Goal: Ask a question

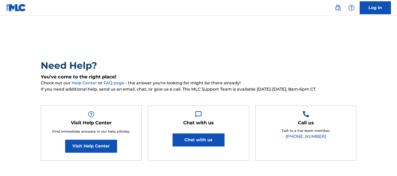
click at [203, 137] on button "Chat with us" at bounding box center [199, 139] width 52 height 13
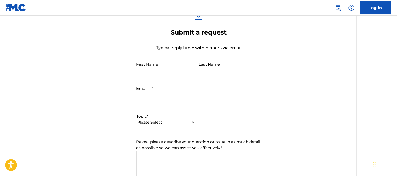
scroll to position [182, 0]
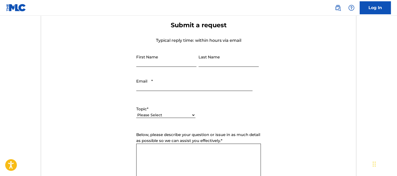
click at [159, 65] on input "First Name" at bounding box center [166, 59] width 60 height 15
type input "[PERSON_NAME]"
type input "[EMAIL_ADDRESS][DOMAIN_NAME]"
click at [152, 113] on select "Please Select I need help with my account I need help with managing my catalog …" at bounding box center [165, 114] width 59 height 5
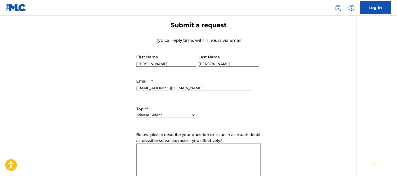
select select "I need help with managing my catalog"
click at [136, 112] on select "Please Select I need help with my account I need help with managing my catalog …" at bounding box center [165, 114] width 59 height 5
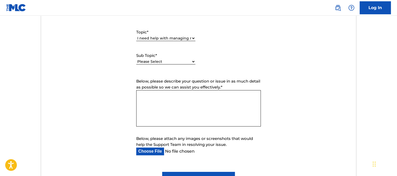
scroll to position [259, 0]
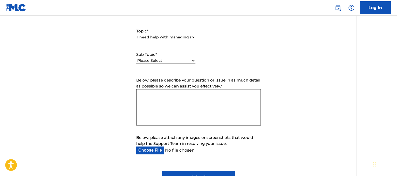
click at [173, 107] on textarea "Below, please describe your question or issue in as much detail as possible so …" at bounding box center [198, 107] width 125 height 36
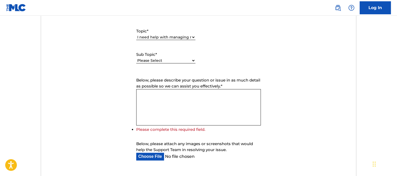
click at [29, 39] on div "Need Help? You've come to the right place! Check out our Help Center or FAQ pag…" at bounding box center [198, 30] width 363 height 522
click at [170, 95] on textarea "Below, please describe your question or issue in as much detail as possible so …" at bounding box center [198, 107] width 125 height 36
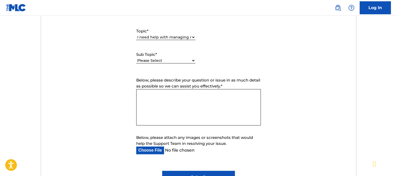
paste textarea "I'm releasing a EP next week entitled Paper Rain. I used this link and uploaded…"
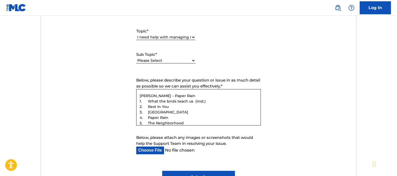
click at [170, 95] on textarea "I'm releasing a EP next week entitled Paper Rain. I used this link and uploaded…" at bounding box center [198, 107] width 125 height 36
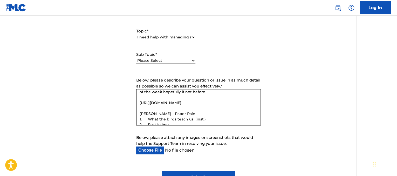
scroll to position [0, 0]
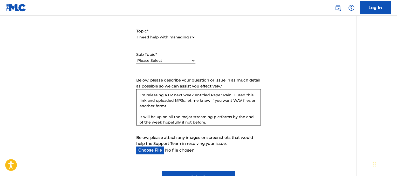
drag, startPoint x: 230, startPoint y: 94, endPoint x: 235, endPoint y: 110, distance: 17.6
click at [235, 110] on textarea "I'm releasing a EP next week entitled Paper Rain. I used this link and uploaded…" at bounding box center [198, 107] width 125 height 36
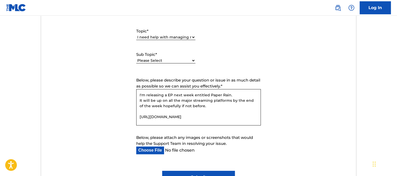
click at [263, 129] on form "Submit a request Typical reply time: within hours via email First Name [PERSON_…" at bounding box center [198, 63] width 315 height 240
click at [140, 100] on textarea "I'm releasing a EP next week entitled Paper Rain. It will be up on all the majo…" at bounding box center [198, 107] width 125 height 36
click at [188, 104] on textarea "I'm releasing a EP next week entitled Paper Rain. It will be up on all the majo…" at bounding box center [198, 107] width 125 height 36
click at [231, 94] on textarea "I'm releasing a EP next week entitled Paper Rain. It will be up on all the majo…" at bounding box center [198, 107] width 125 height 36
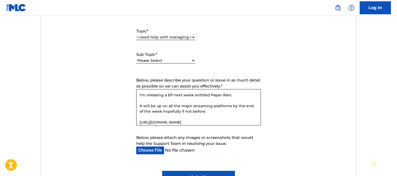
click at [240, 95] on textarea "I'm releasing a EP next week entitled Paper Rain. It will be up on all the majo…" at bounding box center [198, 107] width 125 height 36
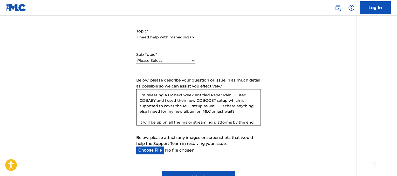
scroll to position [337, 0]
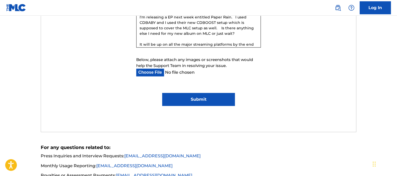
type textarea "I'm releasing a EP next week entitled Paper Rain. I used CDBABY and I used thei…"
click at [202, 99] on input "Submit" at bounding box center [198, 99] width 72 height 13
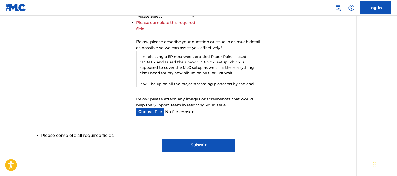
scroll to position [234, 0]
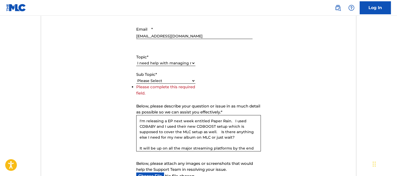
click at [170, 79] on select "Please Select I need help with CWR I need help registering my work(s) in The ML…" at bounding box center [165, 80] width 59 height 5
click at [164, 61] on select "Please Select I need help with my account I need help with managing my catalog …" at bounding box center [165, 62] width 59 height 5
click at [136, 60] on select "Please Select I need help with my account I need help with managing my catalog …" at bounding box center [165, 62] width 59 height 5
click at [163, 78] on div "Please Select I need help with my user account I can't log in to my user accoun…" at bounding box center [165, 81] width 59 height 6
click at [163, 81] on select "Please Select I need help with my user account I can't log in to my user accoun…" at bounding box center [165, 80] width 59 height 5
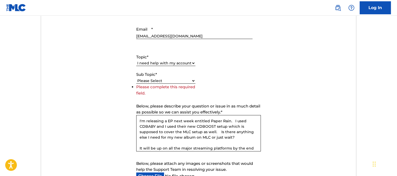
click at [163, 81] on select "Please Select I need help with my user account I can't log in to my user accoun…" at bounding box center [165, 80] width 59 height 5
click at [173, 63] on select "Please Select I need help with my account I need help with managing my catalog …" at bounding box center [165, 62] width 59 height 5
select select "I need help with managing my catalog"
click at [136, 60] on select "Please Select I need help with my account I need help with managing my catalog …" at bounding box center [165, 62] width 59 height 5
click at [172, 79] on select "Please Select I need help with CWR I need help registering my work(s) in The ML…" at bounding box center [165, 80] width 59 height 5
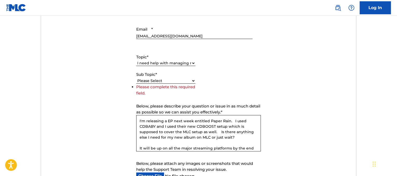
select select "I need help registering my work(s) in The MLC Portal"
click at [136, 84] on select "Please Select I need help with CWR I need help registering my work(s) in The ML…" at bounding box center [165, 80] width 59 height 5
click at [238, 139] on textarea "I'm releasing a EP next week entitled Paper Rain. I used CDBABY and I used thei…" at bounding box center [198, 133] width 125 height 36
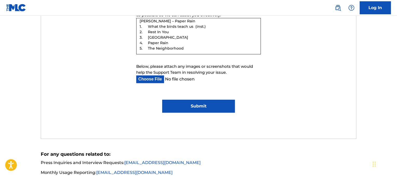
scroll to position [337, 0]
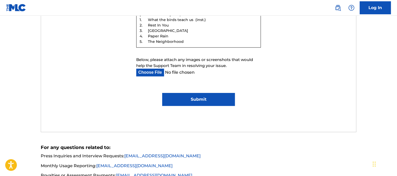
type textarea "I'm releasing a EP next week entitled Paper Rain. I used CDBABY and I used thei…"
click at [196, 100] on input "Submit" at bounding box center [198, 99] width 72 height 13
